Goal: Go to known website: Access a specific website the user already knows

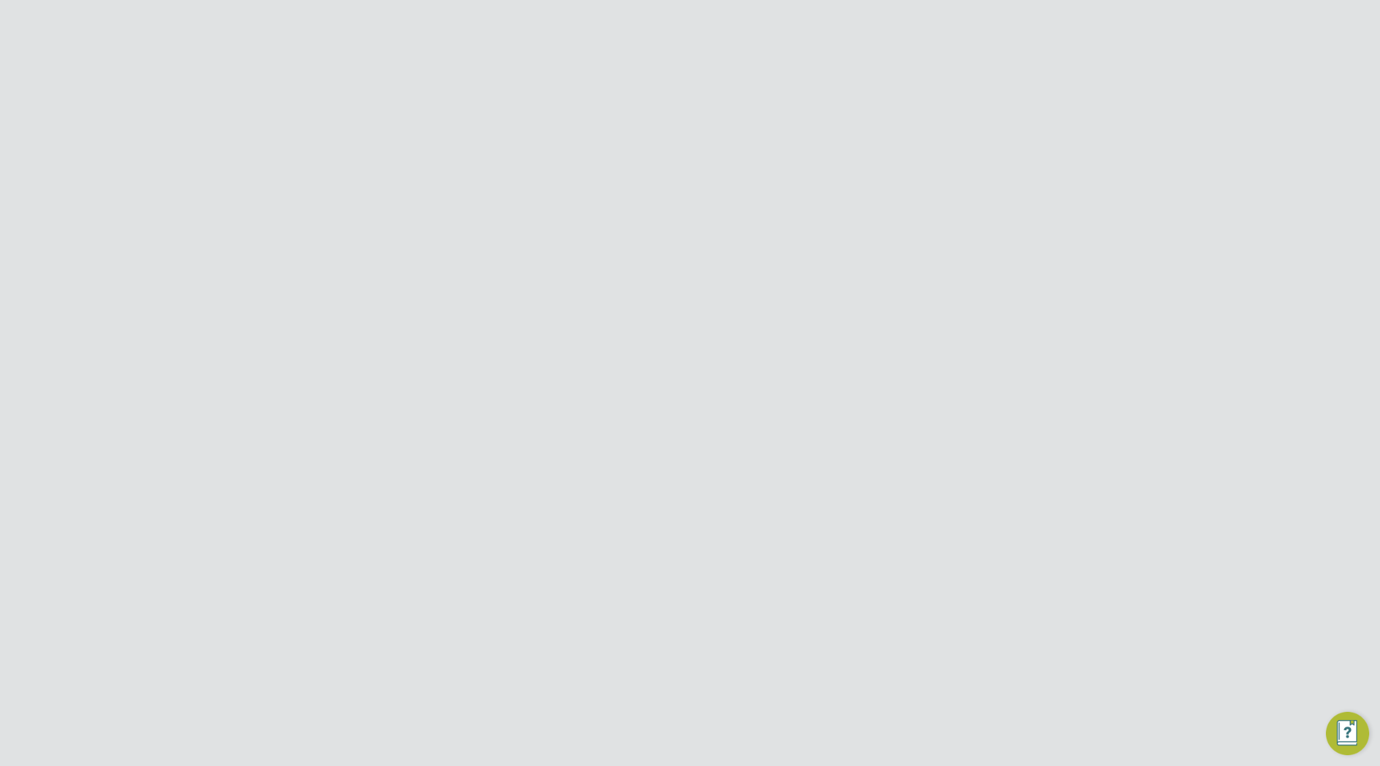
scroll to position [649, 118]
